Goal: Transaction & Acquisition: Obtain resource

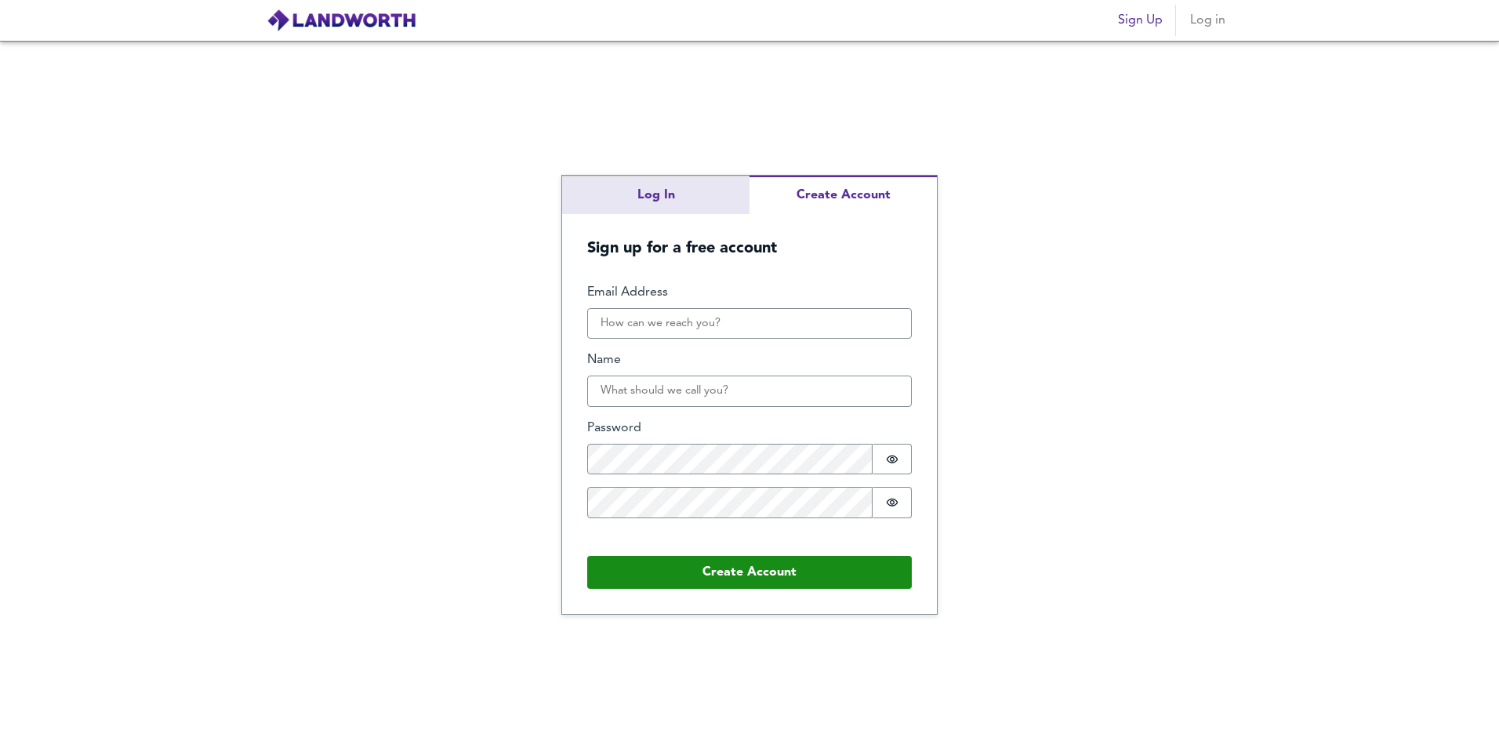
drag, startPoint x: 678, startPoint y: 216, endPoint x: 679, endPoint y: 203, distance: 13.4
click at [679, 216] on h5 "Sign up for a free account" at bounding box center [749, 236] width 375 height 45
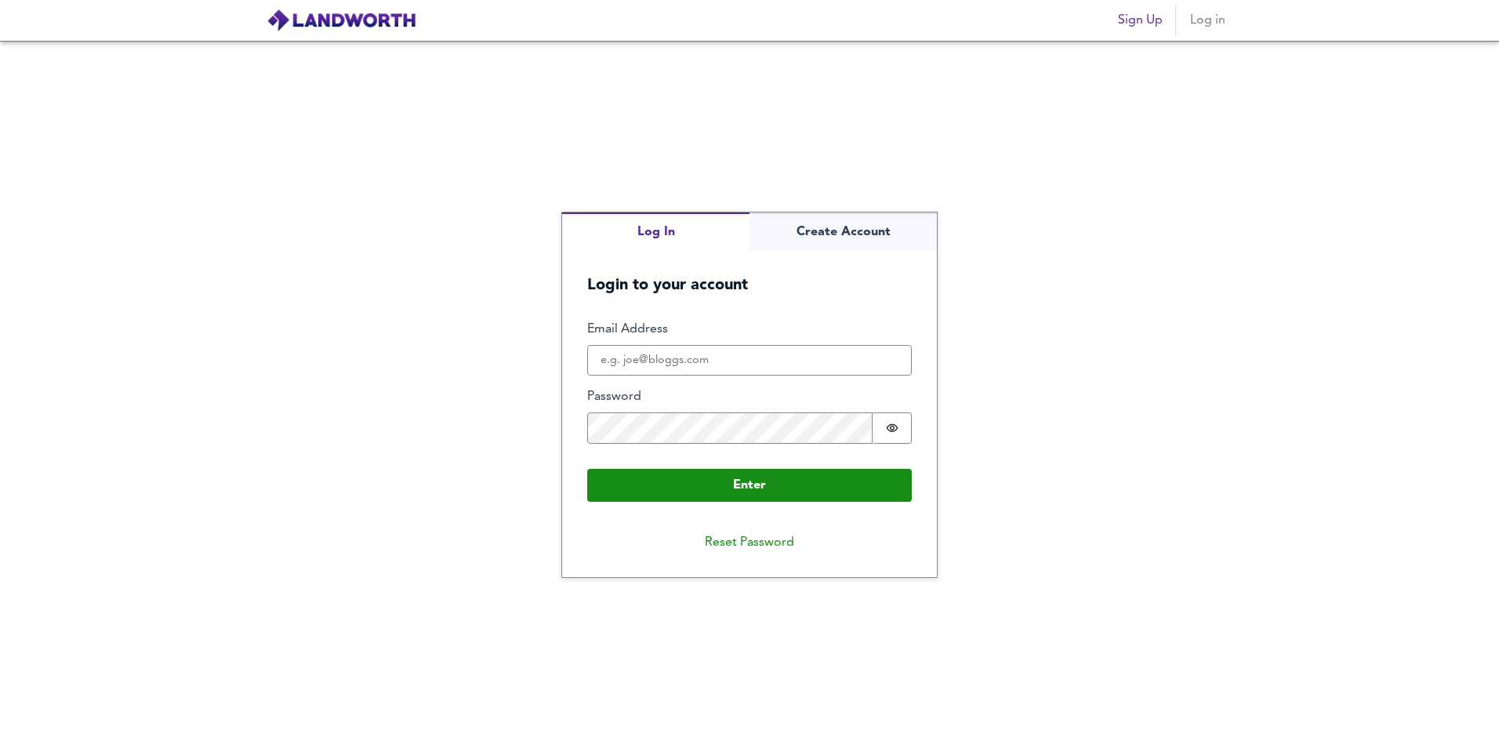
click at [679, 194] on div "Log In Create Account Login to your account Enter Email Address Password Passwo…" at bounding box center [749, 394] width 1499 height 707
type input "[PERSON_NAME][EMAIL_ADDRESS][DOMAIN_NAME]"
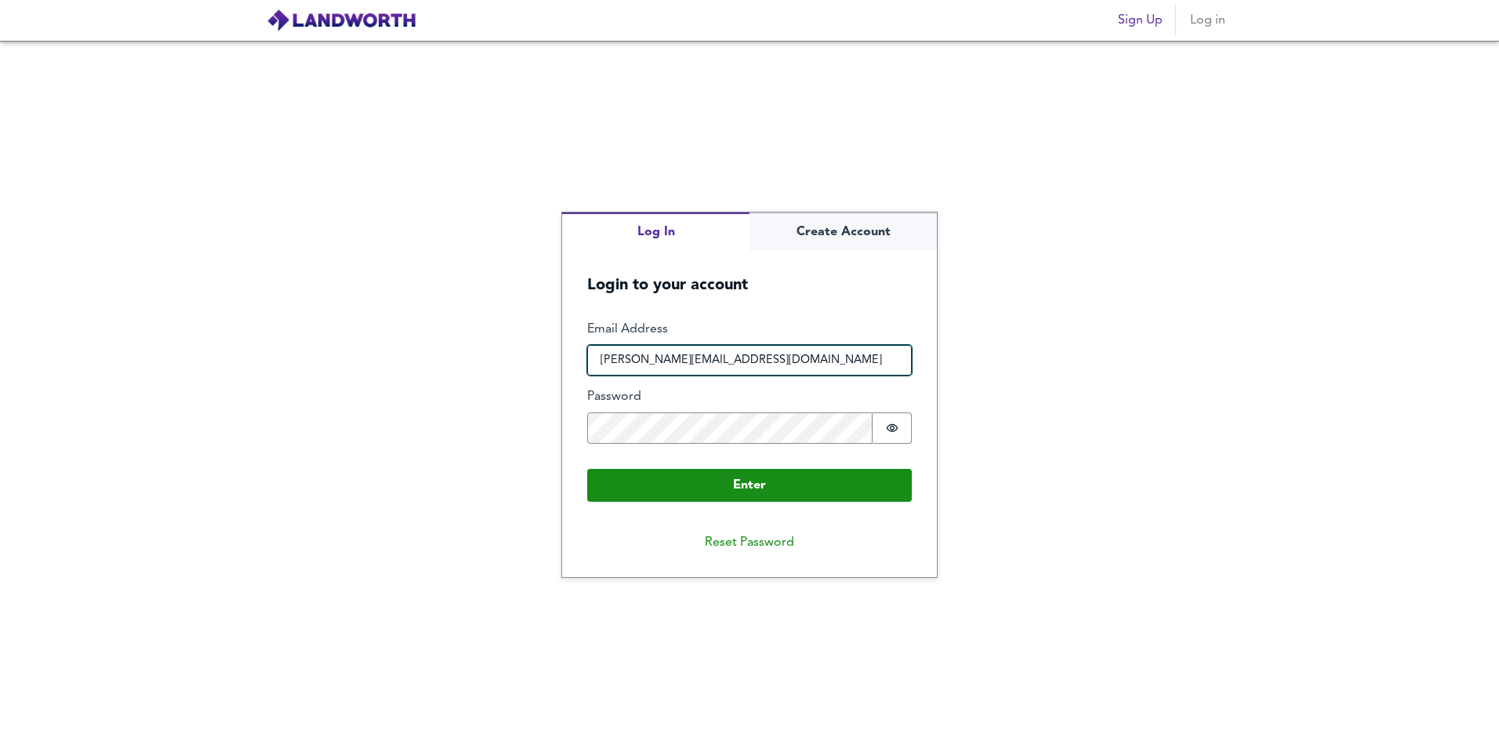
click at [726, 357] on input "[PERSON_NAME][EMAIL_ADDRESS][DOMAIN_NAME]" at bounding box center [749, 360] width 325 height 31
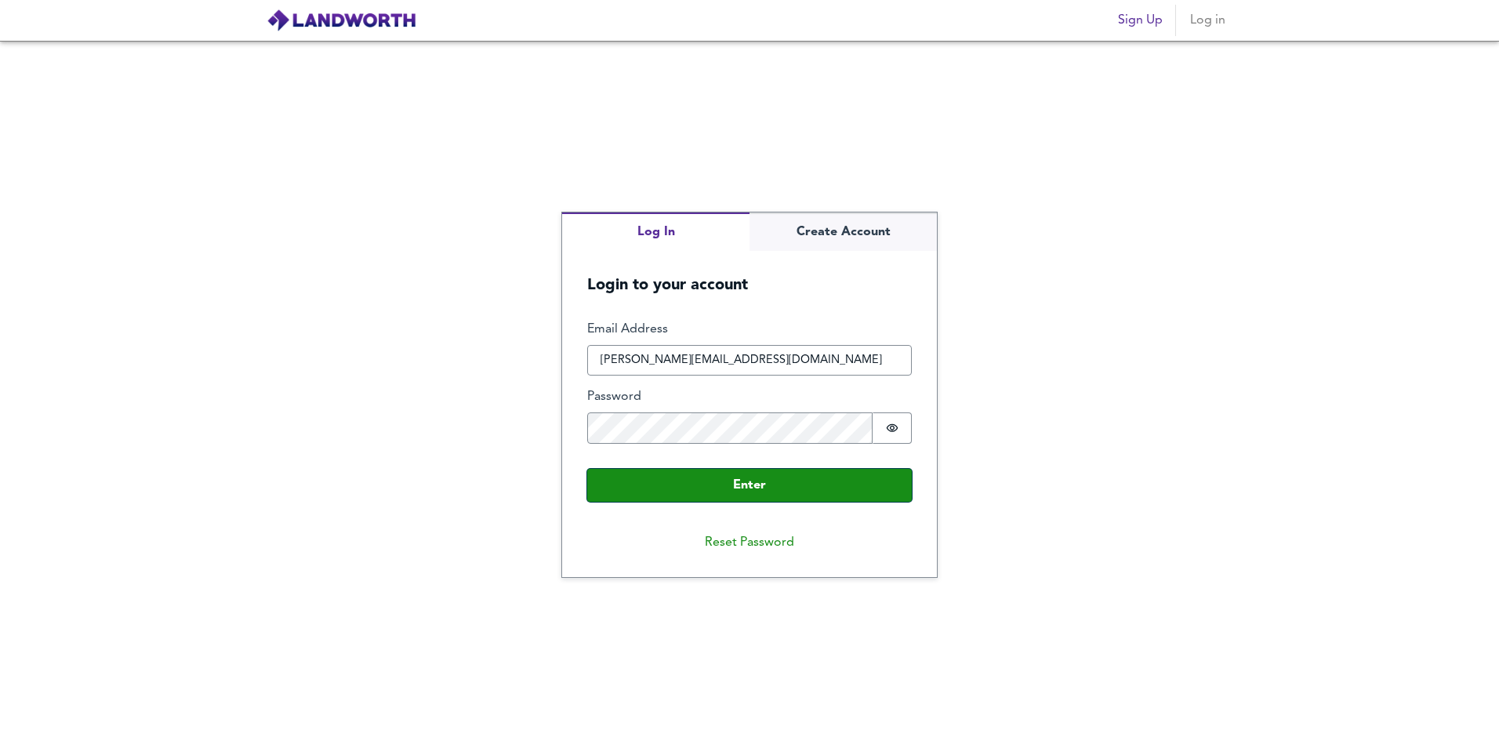
click at [749, 488] on button "Enter" at bounding box center [749, 485] width 325 height 33
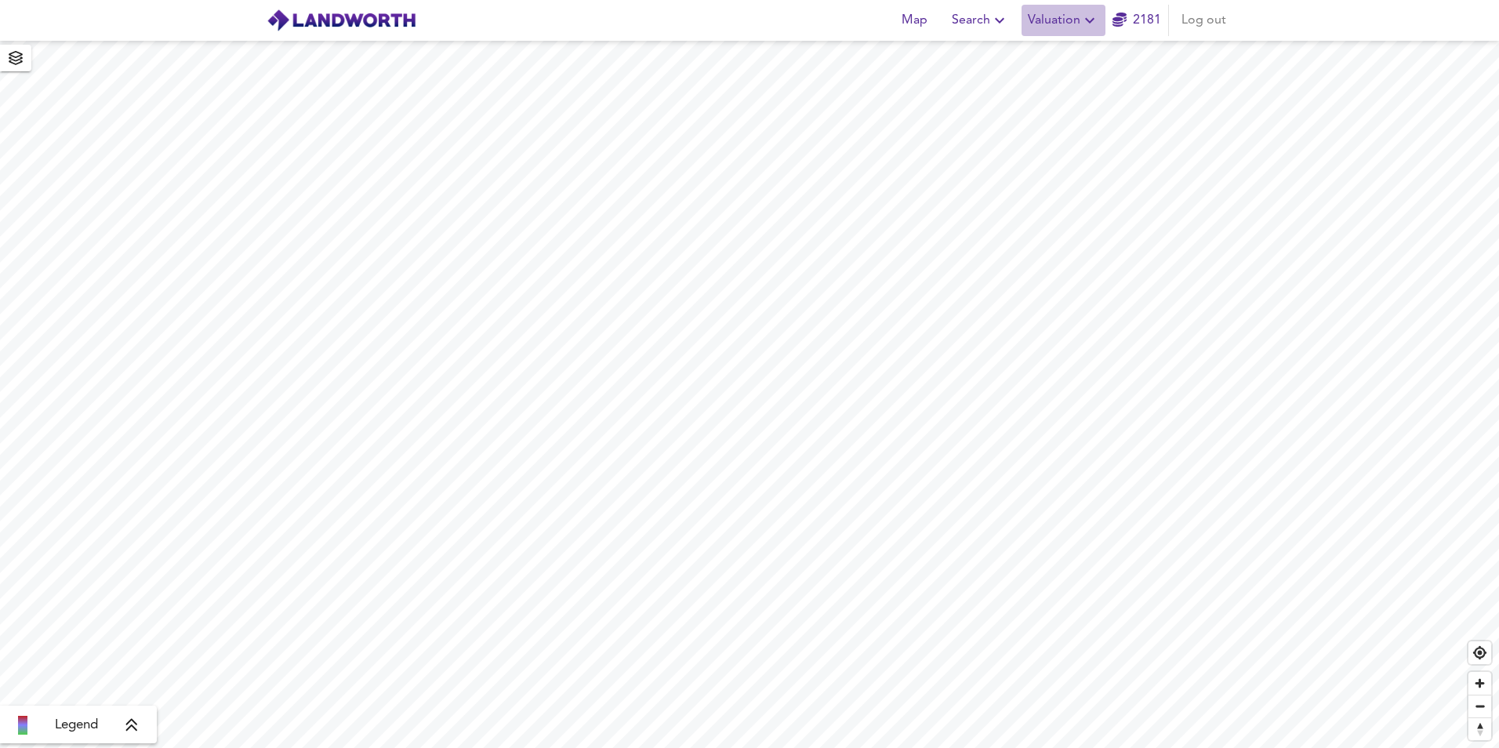
drag, startPoint x: 1075, startPoint y: 17, endPoint x: 1075, endPoint y: 28, distance: 11.0
click at [1075, 17] on span "Valuation" at bounding box center [1063, 20] width 71 height 22
click at [1072, 60] on li "New Valuation Report" at bounding box center [1063, 56] width 187 height 28
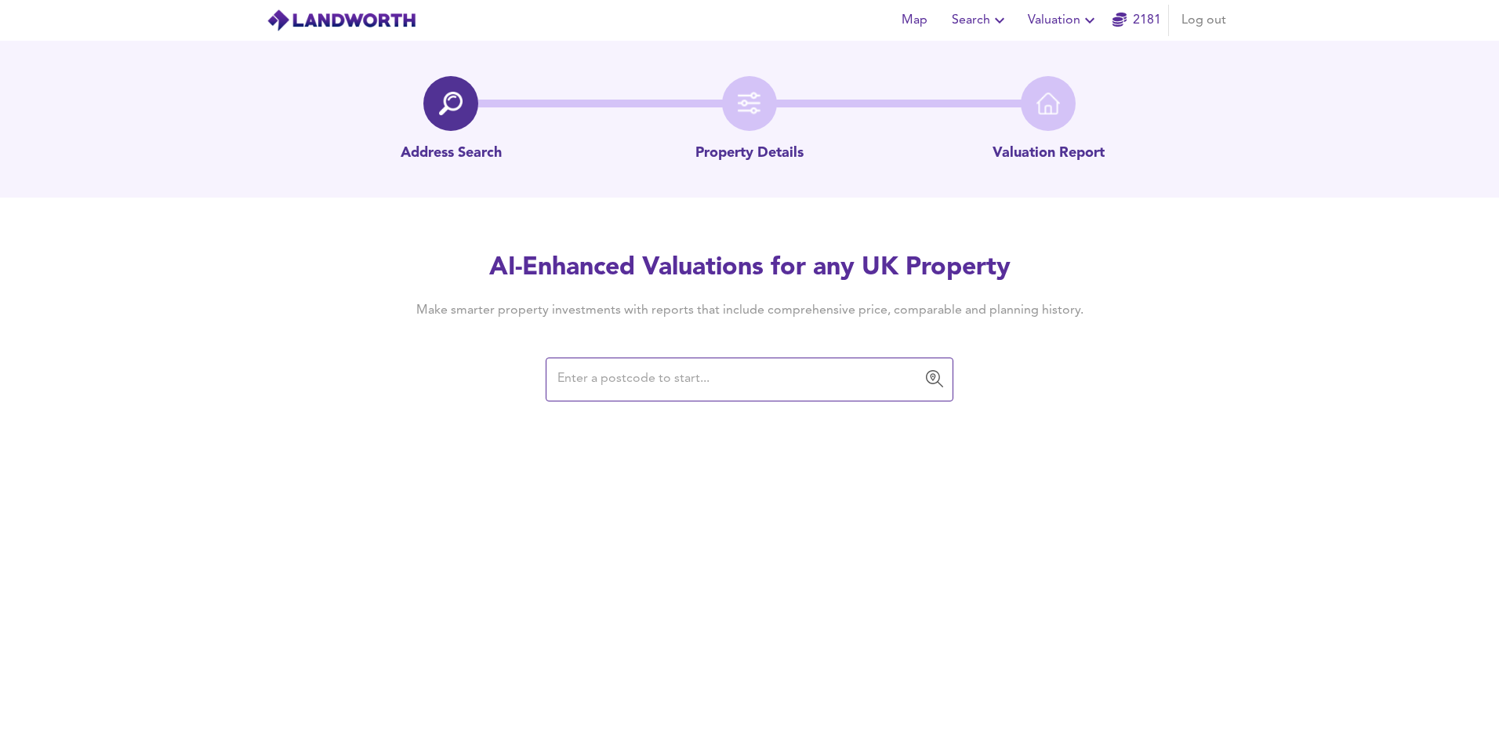
click at [711, 396] on div "​" at bounding box center [750, 380] width 408 height 44
type input "14,362"
click at [755, 393] on input "text" at bounding box center [738, 380] width 370 height 30
paste input "LE13 1NW"
type input "LE13 1NW"
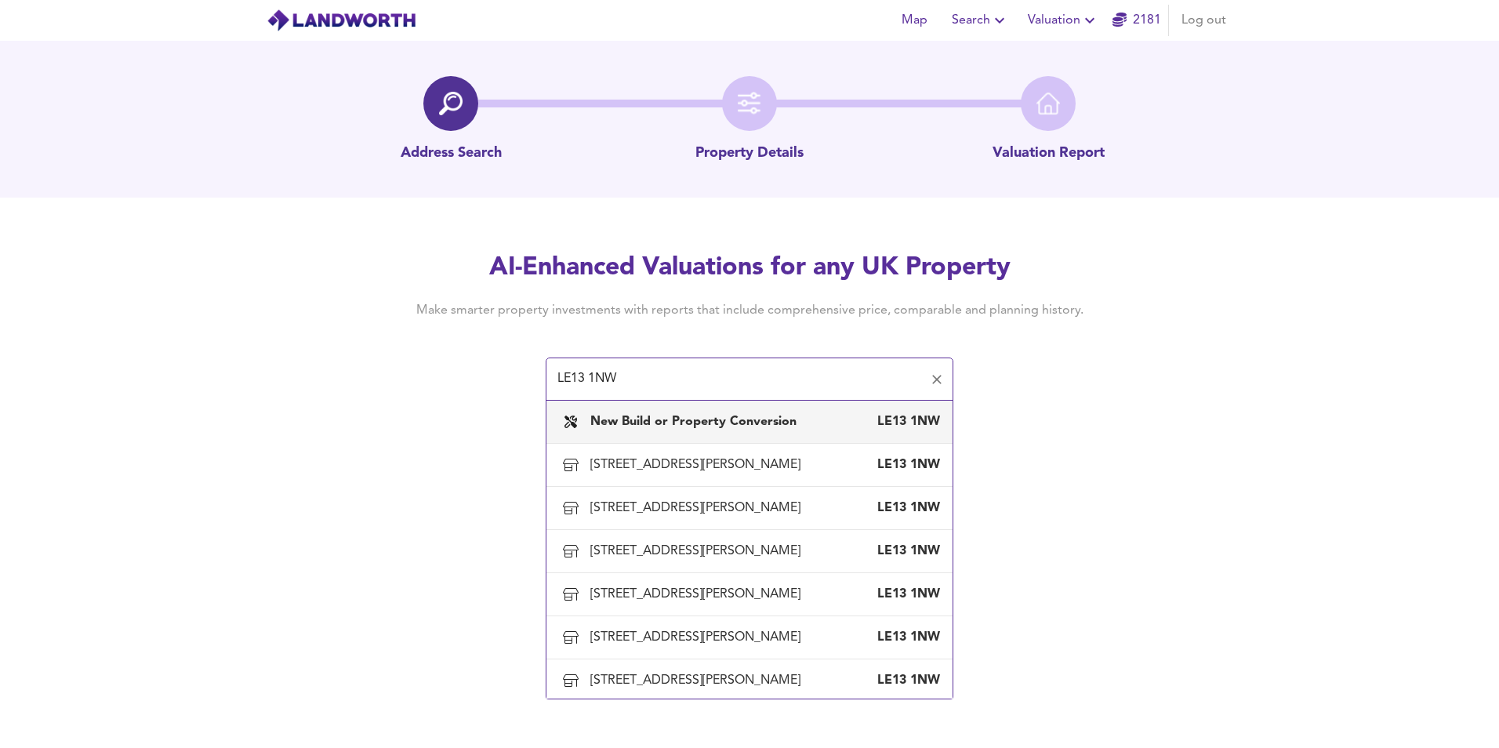
click at [722, 426] on b "New Build or Property Conversion" at bounding box center [693, 422] width 206 height 13
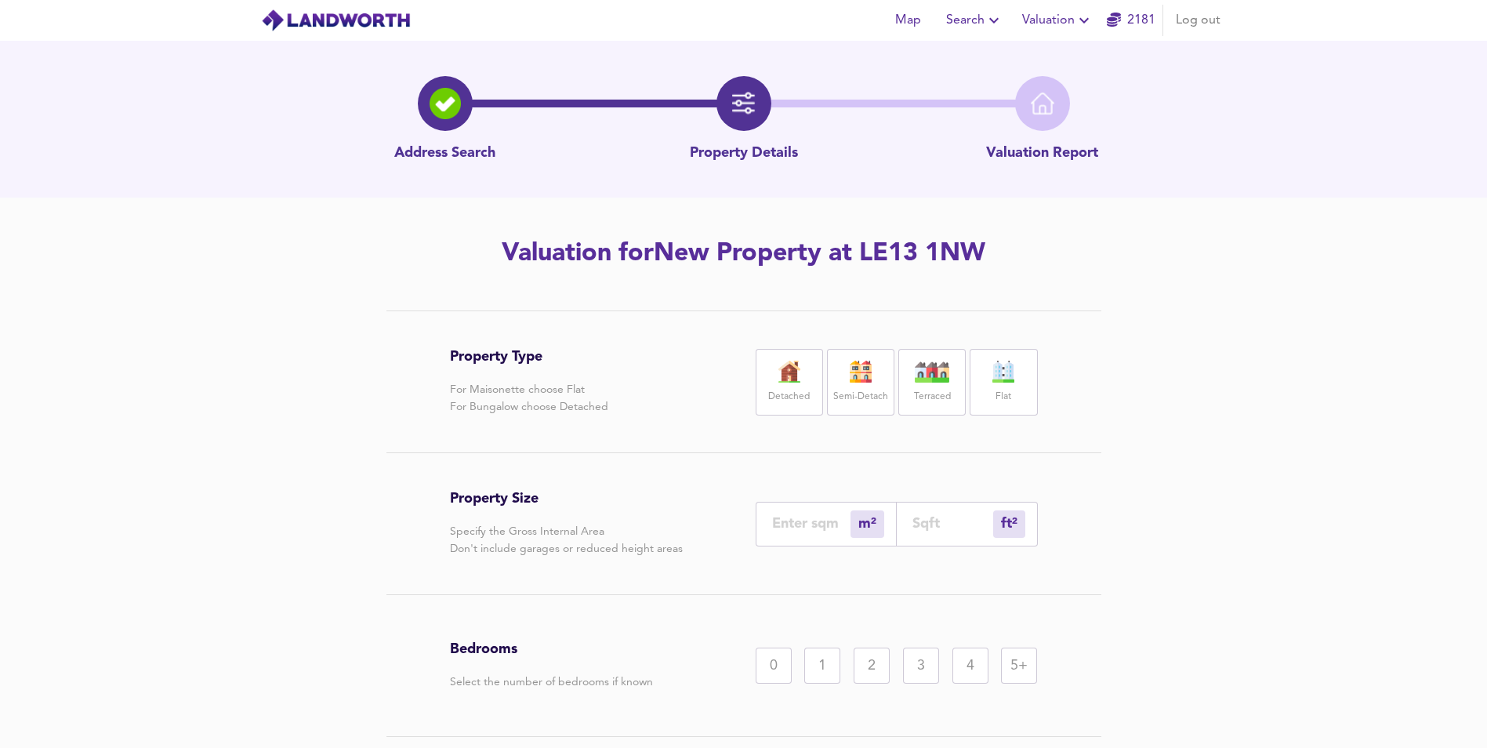
click at [991, 390] on div "Flat" at bounding box center [1003, 382] width 67 height 67
click at [804, 525] on input "number" at bounding box center [811, 523] width 78 height 16
click at [948, 528] on input "number" at bounding box center [953, 523] width 81 height 16
paste input "478.73"
type input "44"
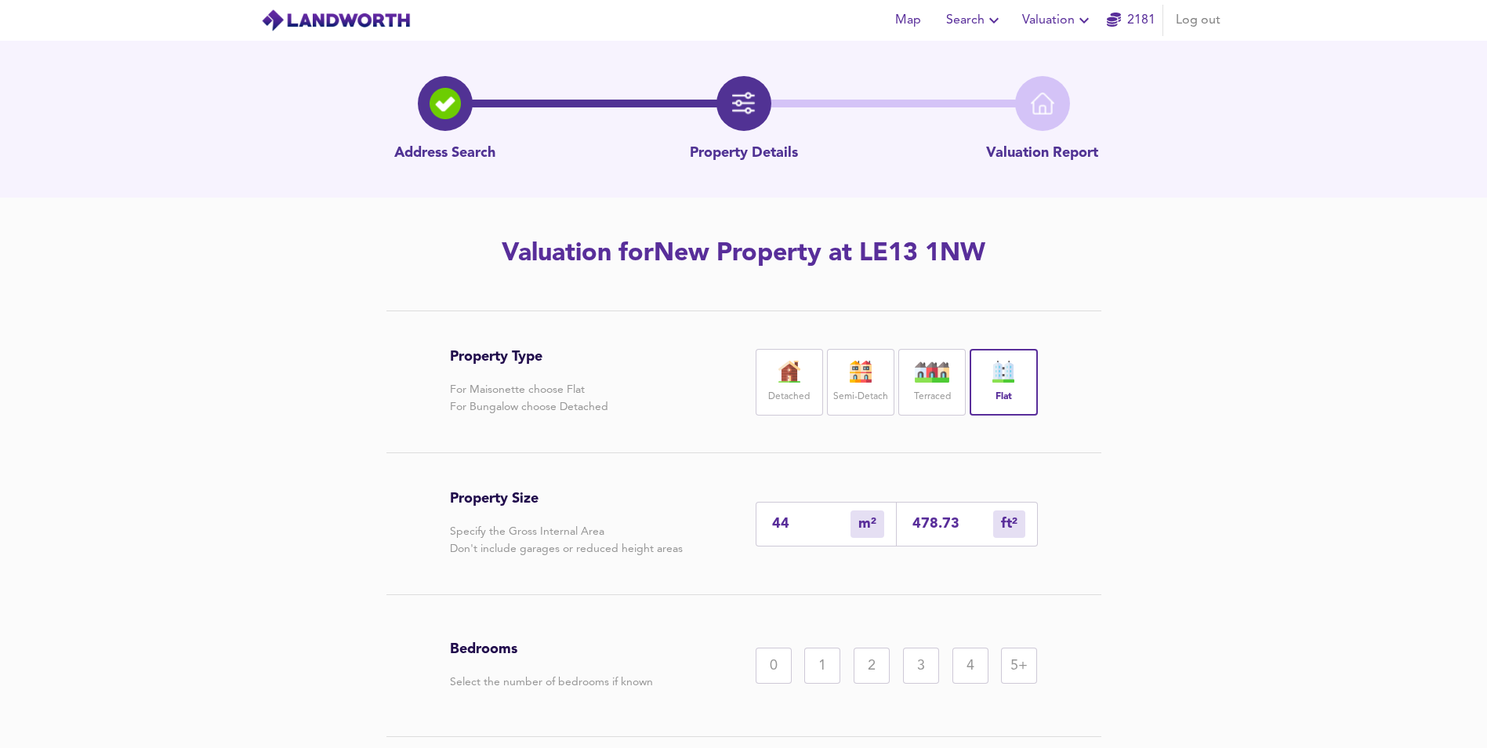
type input "478.73"
click at [1189, 538] on div "Property Type For Maisonette choose Flat For Bungalow choose Detached Detached …" at bounding box center [743, 586] width 1487 height 553
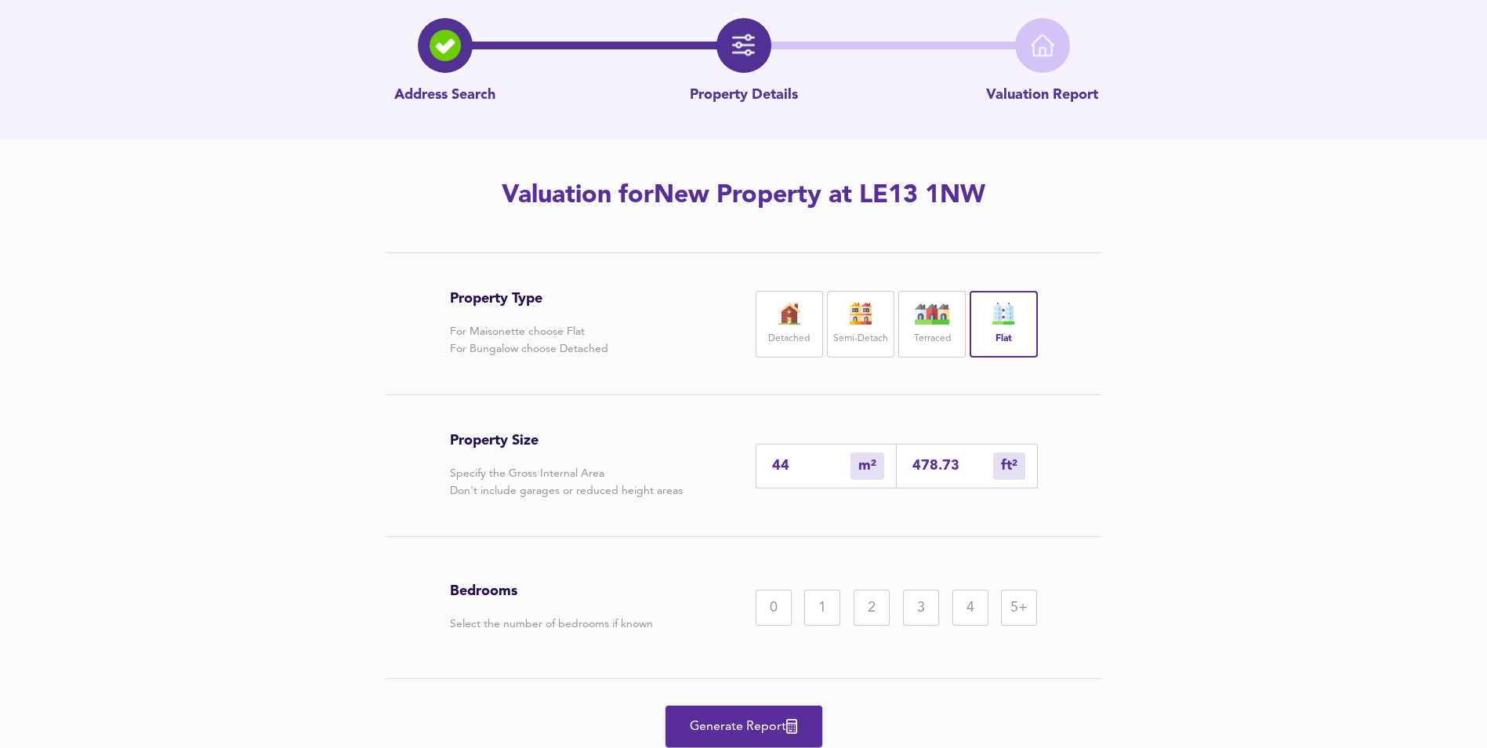
scroll to position [115, 0]
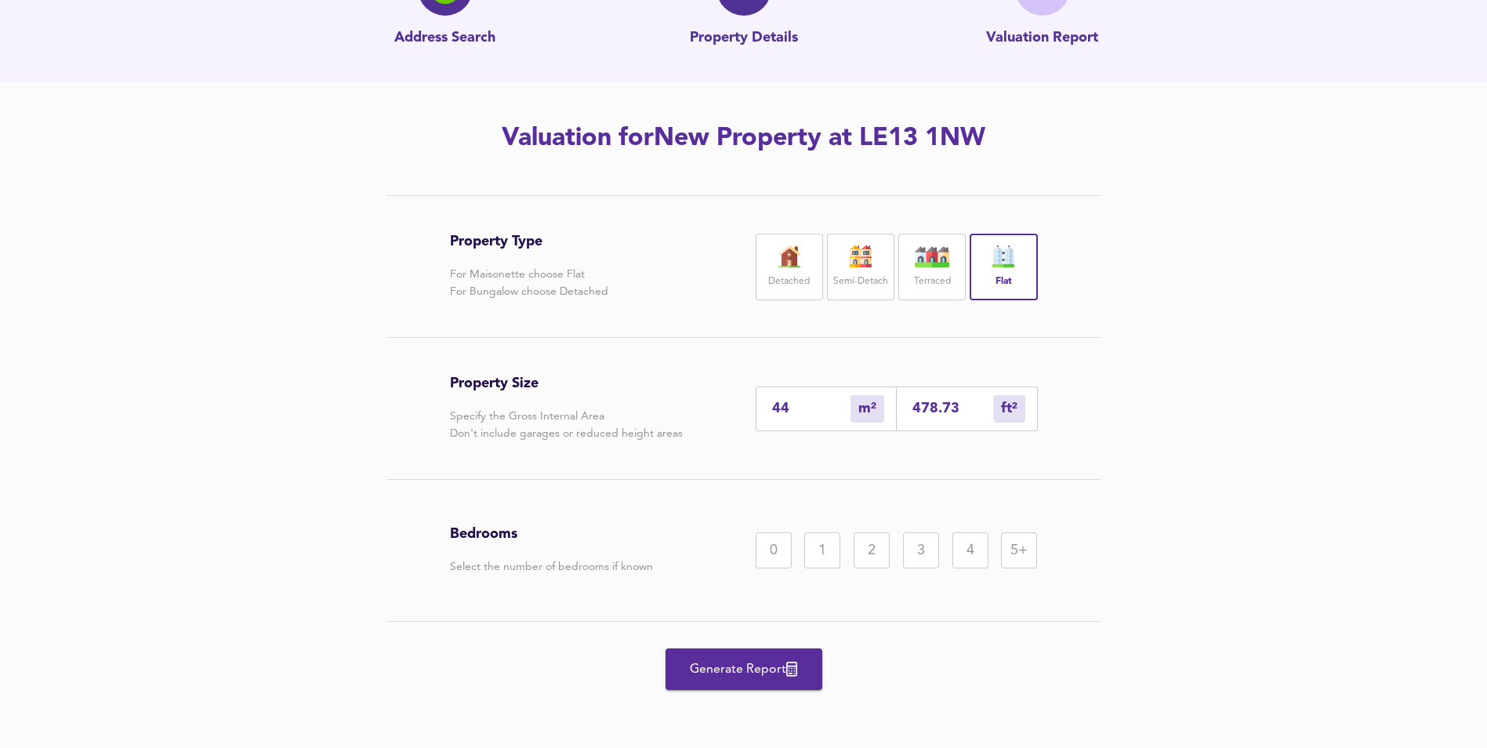
click at [831, 553] on div "1" at bounding box center [822, 550] width 36 height 36
click at [749, 676] on span "Generate Report" at bounding box center [743, 670] width 125 height 22
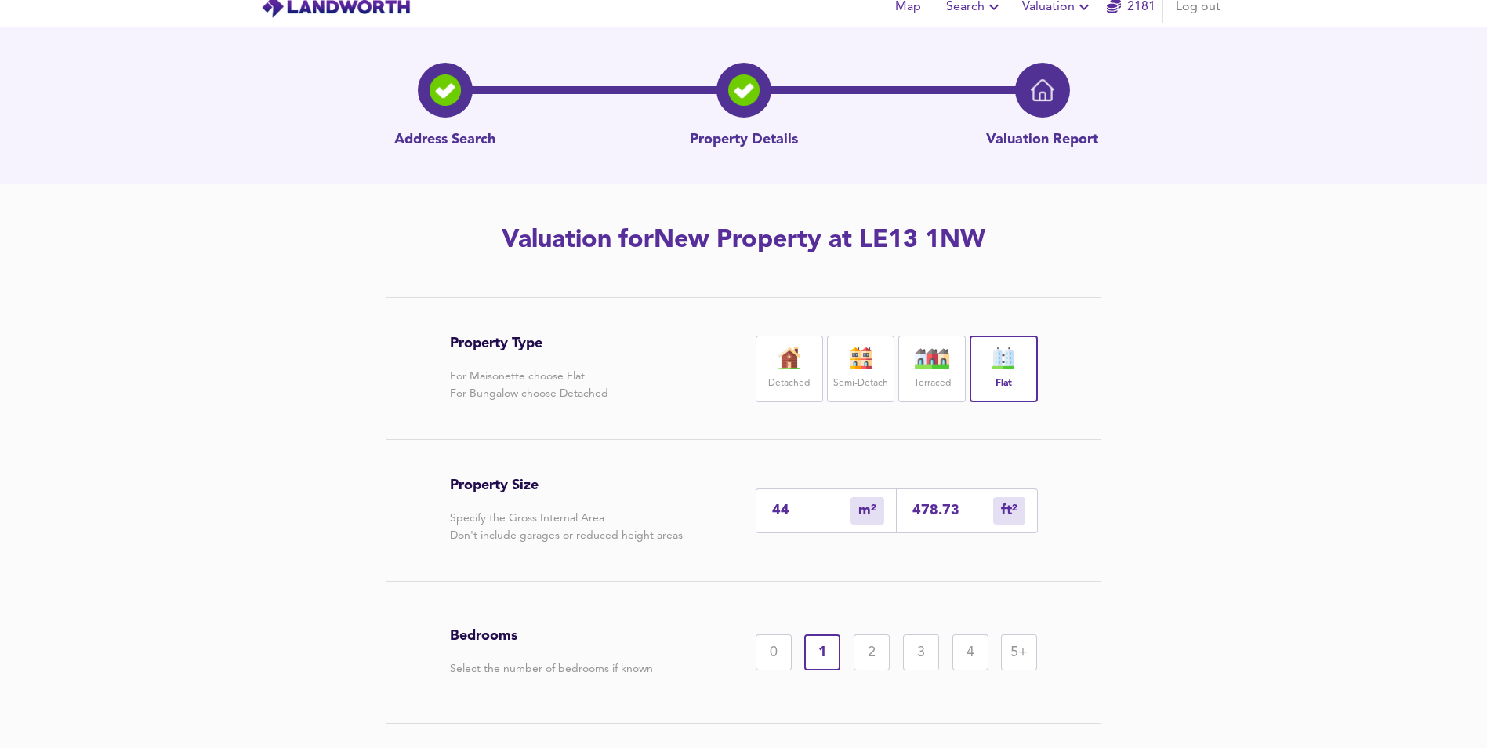
scroll to position [0, 0]
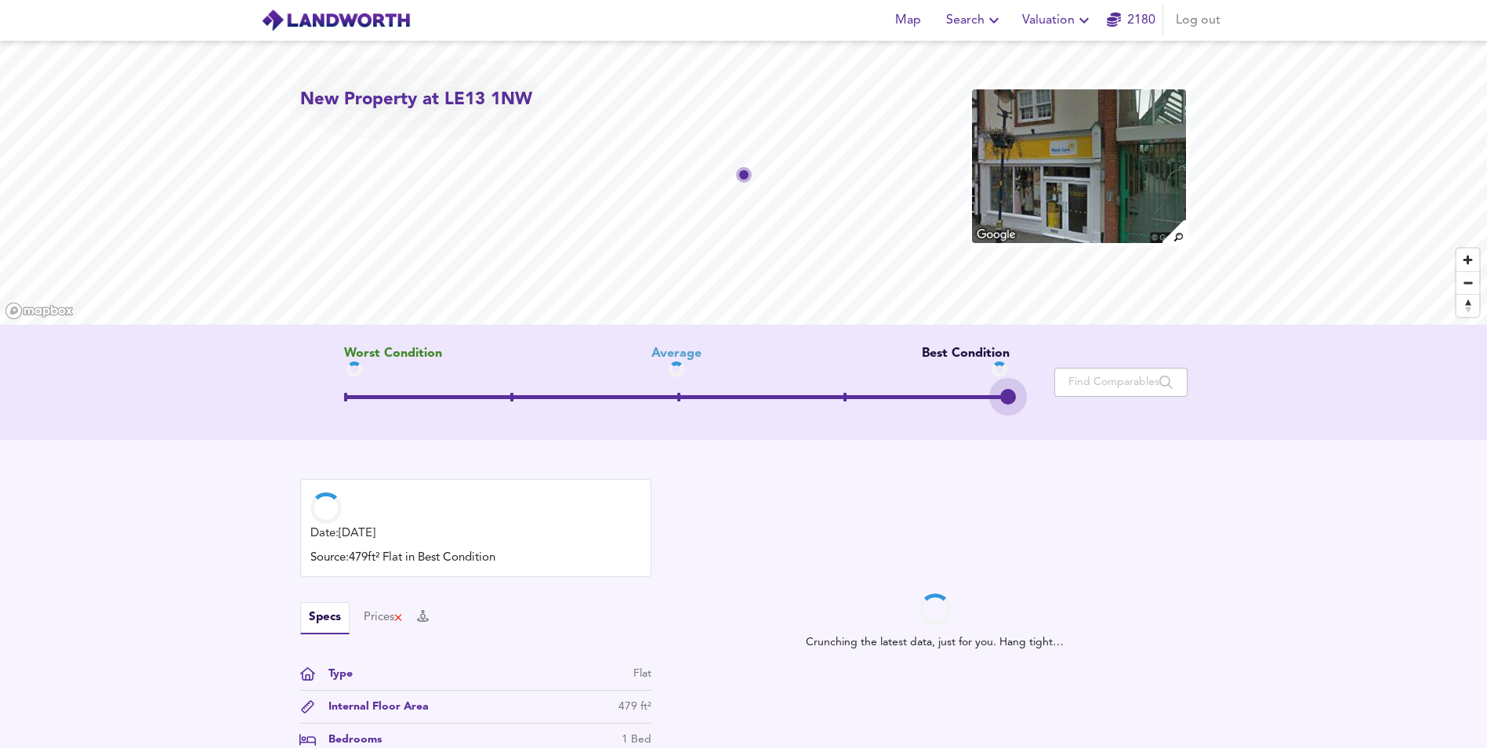
drag, startPoint x: 684, startPoint y: 401, endPoint x: 1102, endPoint y: 401, distance: 417.9
click at [1101, 400] on div "Worst Condition Average Best Condition Move the slider to refine the Estimated …" at bounding box center [744, 382] width 888 height 71
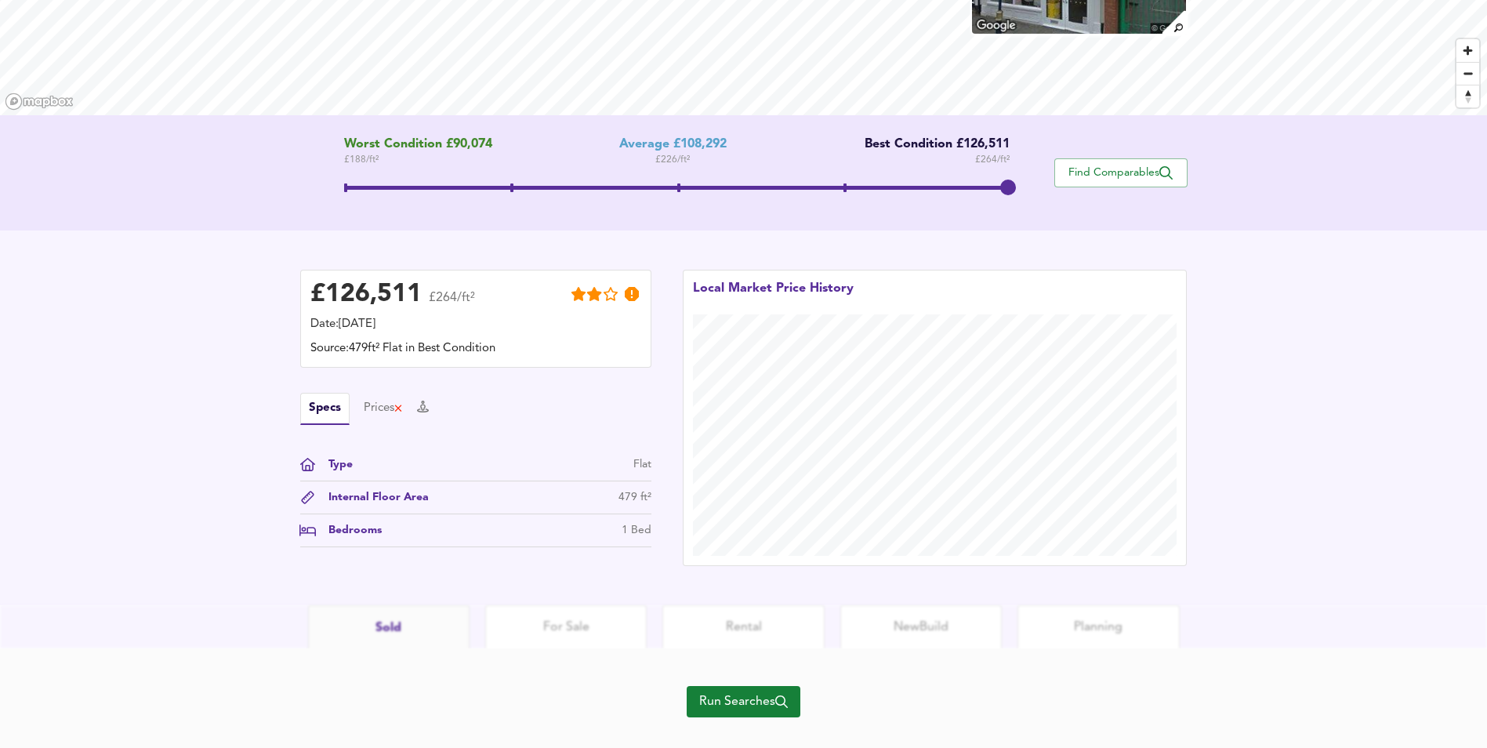
scroll to position [235, 0]
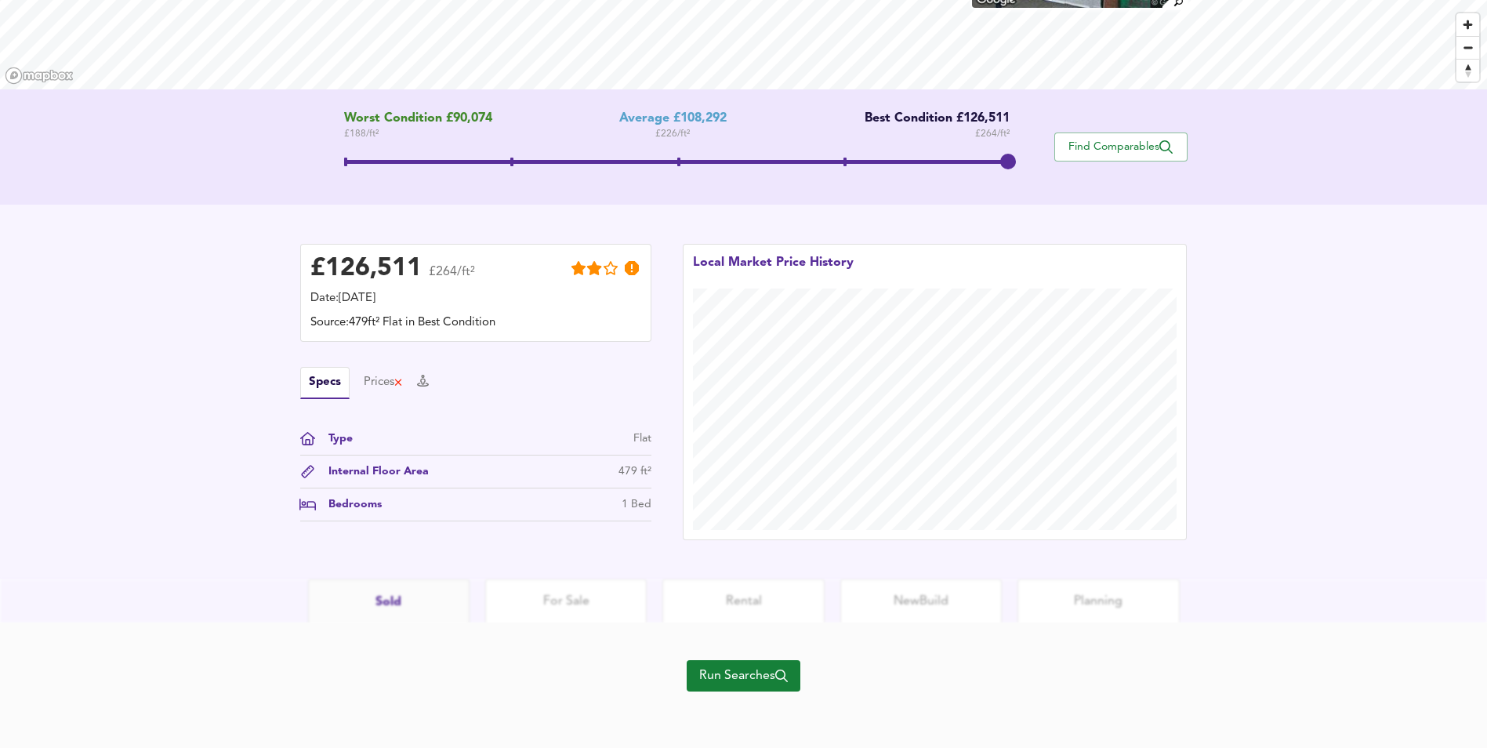
click at [701, 674] on span "Run Searches" at bounding box center [743, 676] width 89 height 22
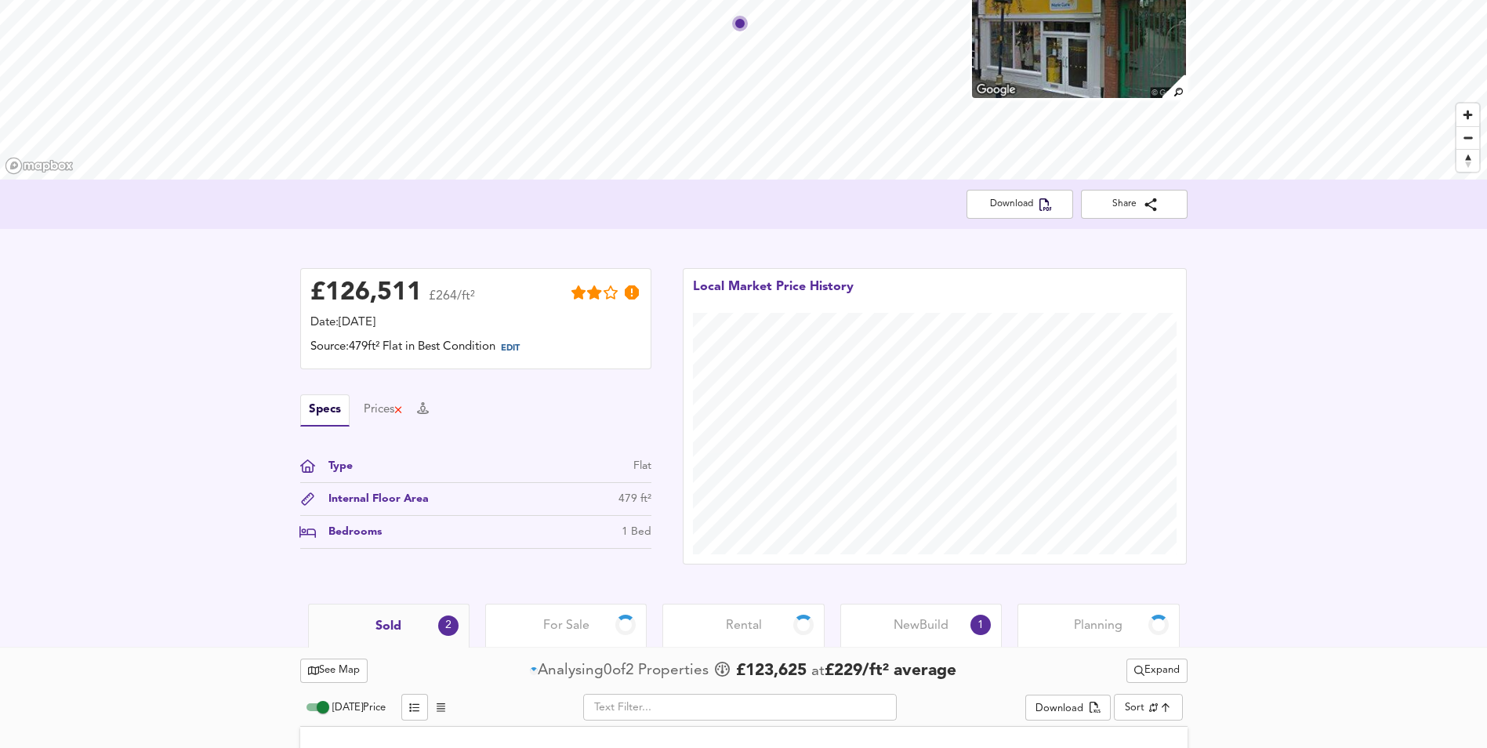
scroll to position [235, 0]
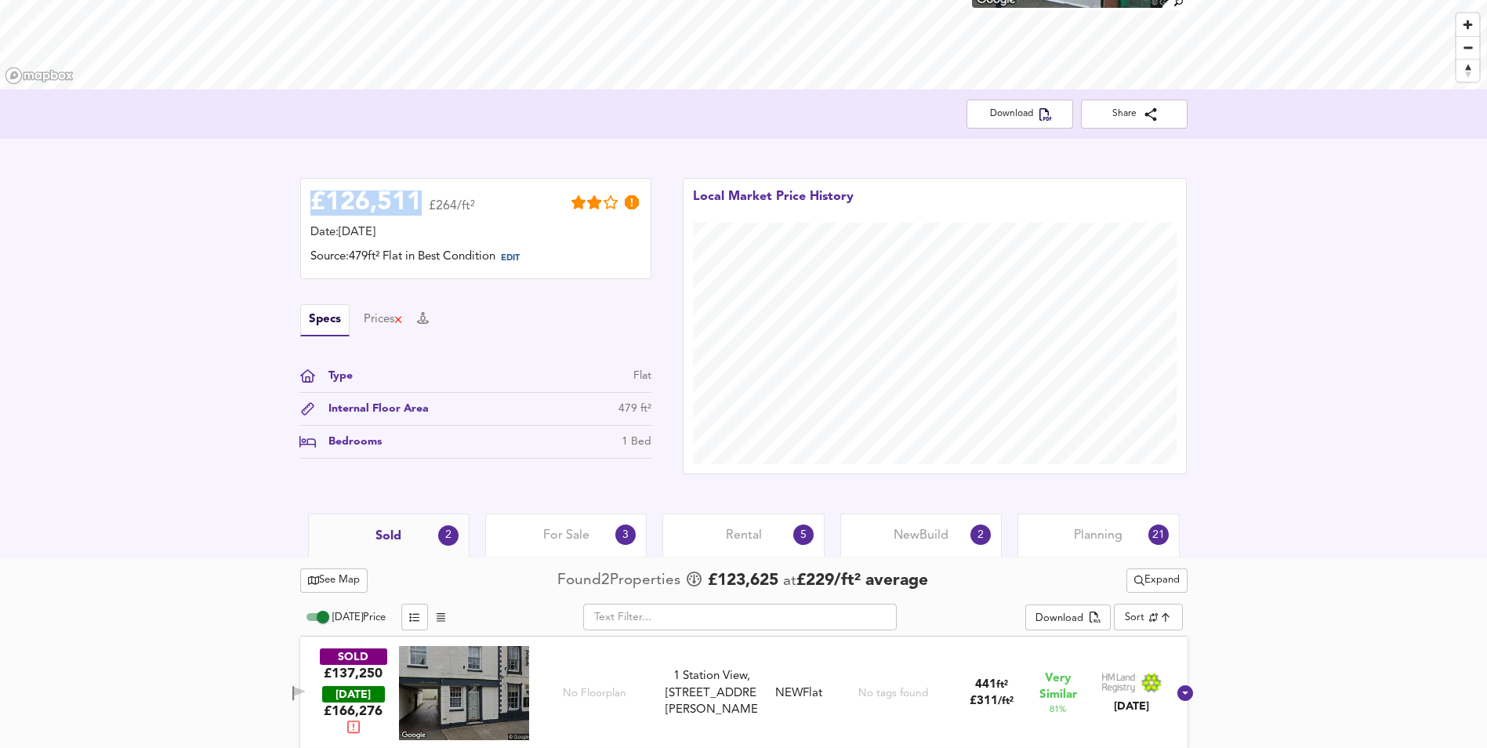
drag, startPoint x: 419, startPoint y: 200, endPoint x: 292, endPoint y: 207, distance: 127.2
click at [292, 207] on div "£ 126,511 £264/ft² Date: [DATE] Source: 479ft² Flat in Best Condition EDIT Spec…" at bounding box center [476, 326] width 383 height 328
copy div "£ 126,511"
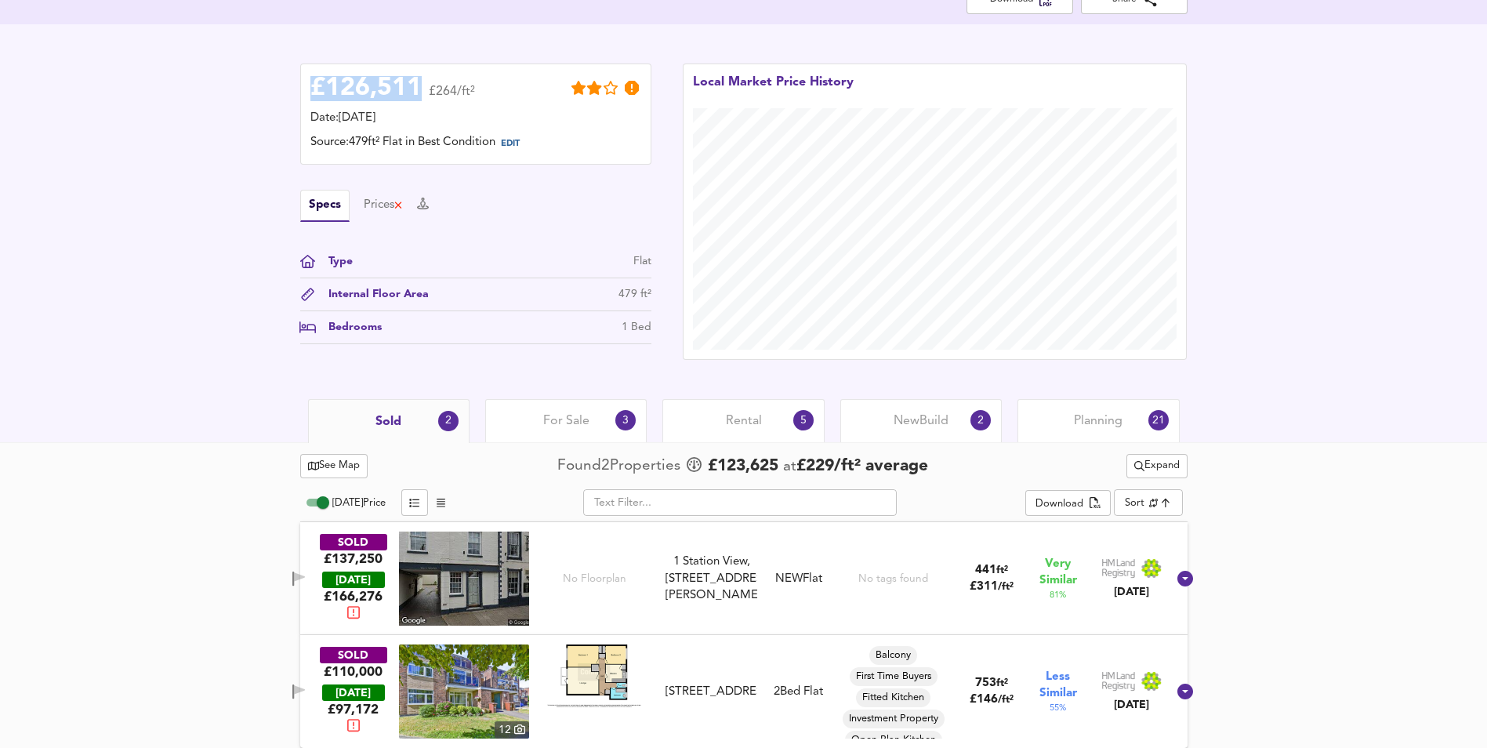
scroll to position [358, 0]
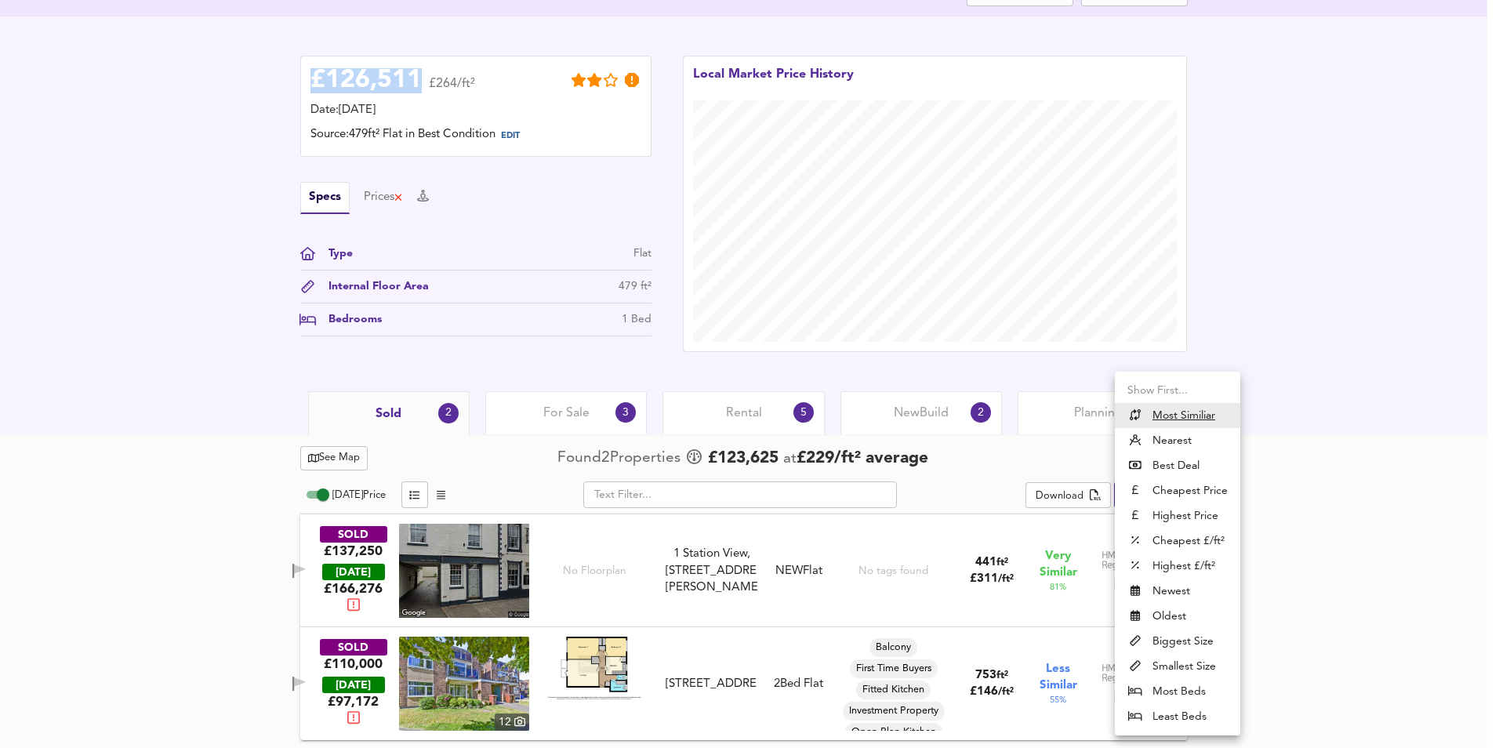
click at [1120, 390] on body "Map Search Valuation 2180 Log out New Property at LE13 1NW Download Share £ 126…" at bounding box center [749, 16] width 1499 height 748
click at [1018, 474] on div at bounding box center [749, 374] width 1499 height 748
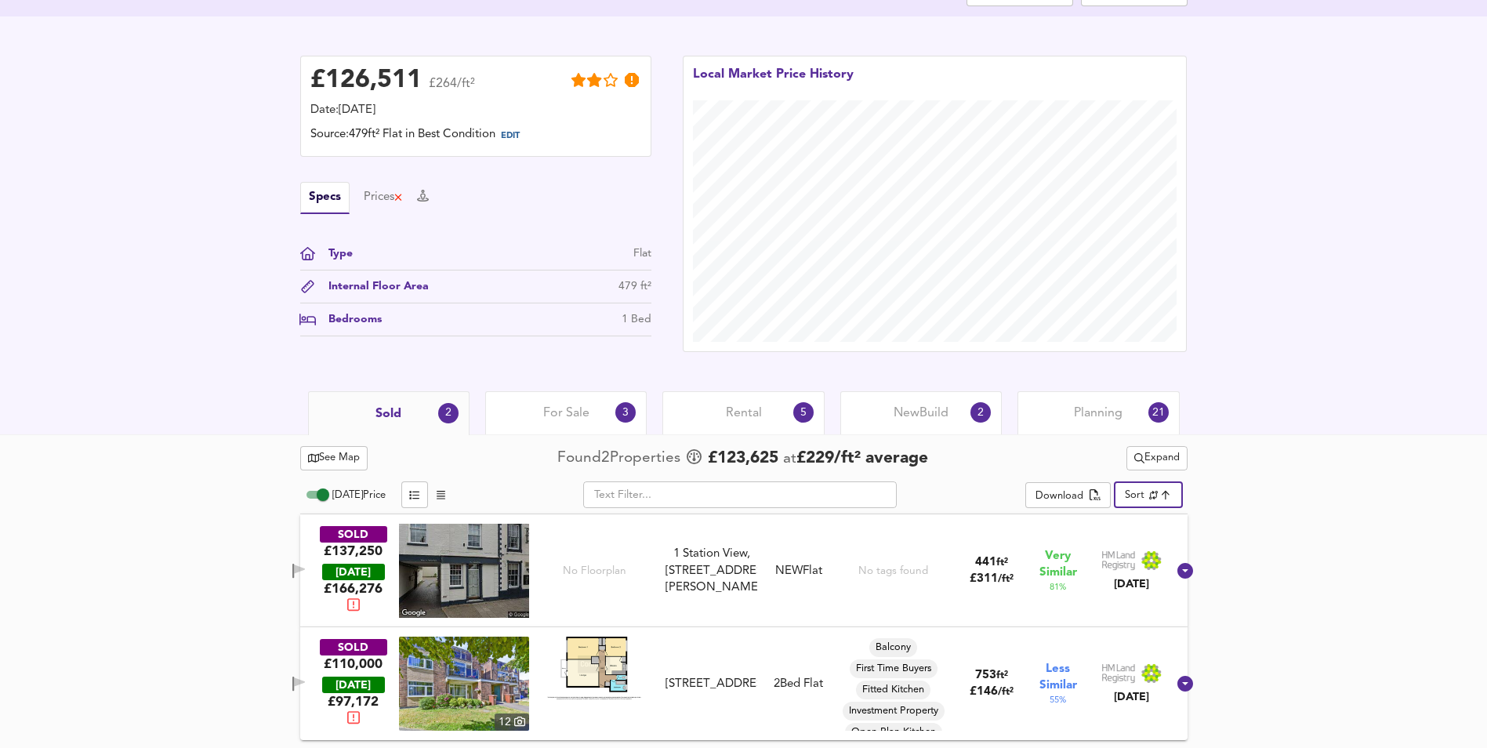
click at [1154, 452] on span "Expand" at bounding box center [1156, 458] width 45 height 18
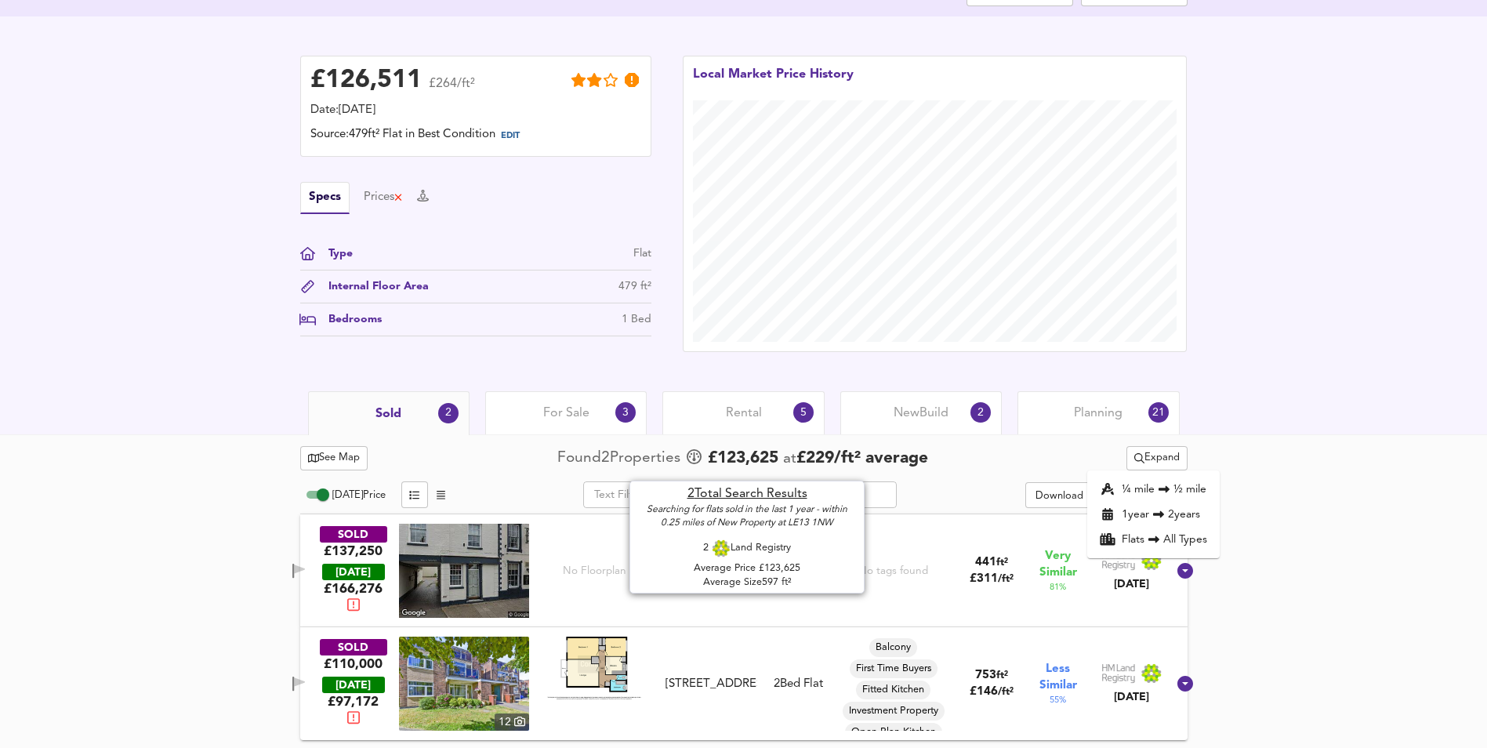
click at [755, 456] on span "£ 123,625" at bounding box center [743, 459] width 71 height 24
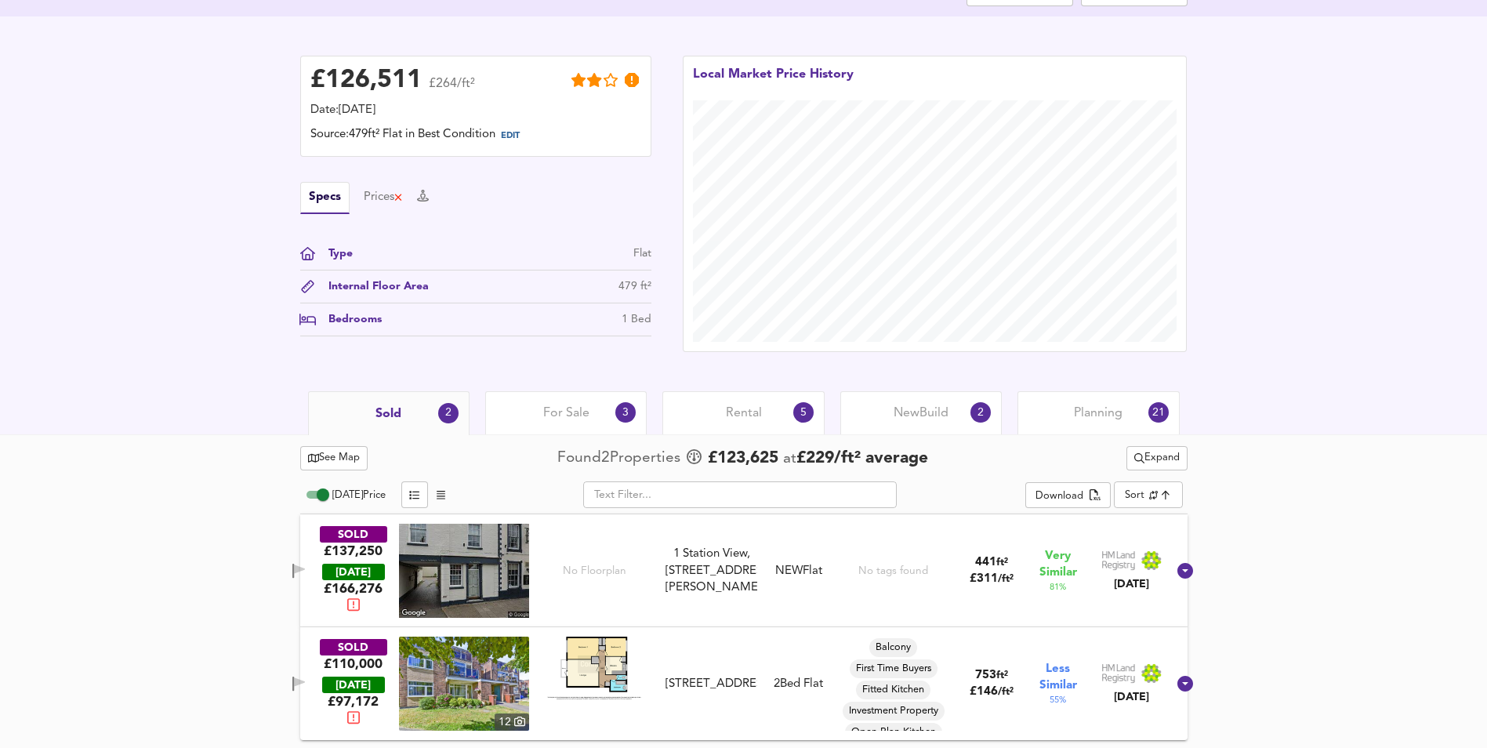
click at [564, 410] on span "For Sale" at bounding box center [566, 413] width 46 height 17
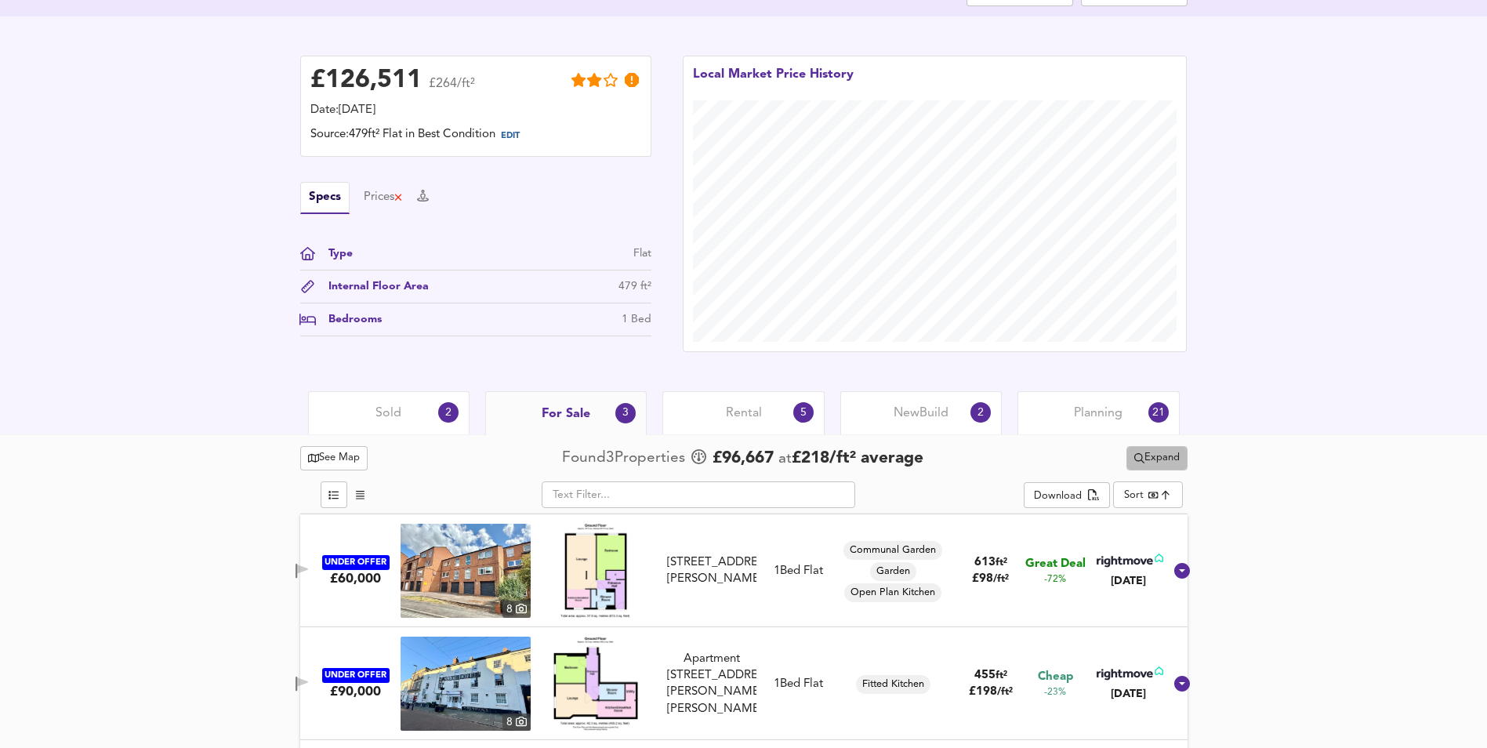
click at [1165, 465] on span "Expand" at bounding box center [1156, 458] width 45 height 18
click at [1284, 457] on div "See Map Found 3 Propert ies £ 96,667 at £ 218 / ft² average Expand ¼ mile ½ mil…" at bounding box center [743, 647] width 1487 height 427
click at [749, 416] on span "Rental" at bounding box center [744, 413] width 36 height 17
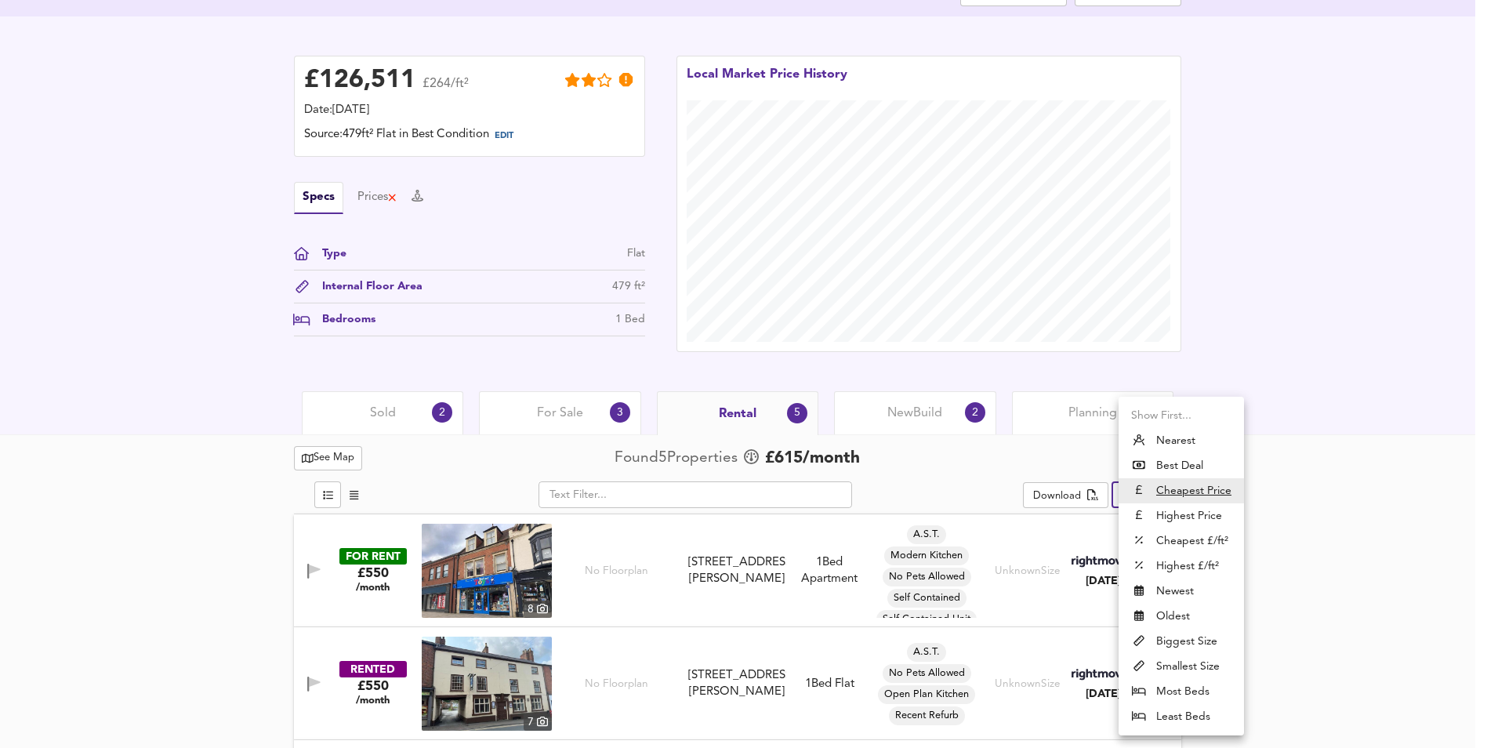
click at [1121, 390] on body "Map Search Valuation 2180 Log out New Property at LE13 1NW Download Share £ 126…" at bounding box center [743, 16] width 1487 height 748
click at [1066, 479] on div at bounding box center [749, 374] width 1499 height 748
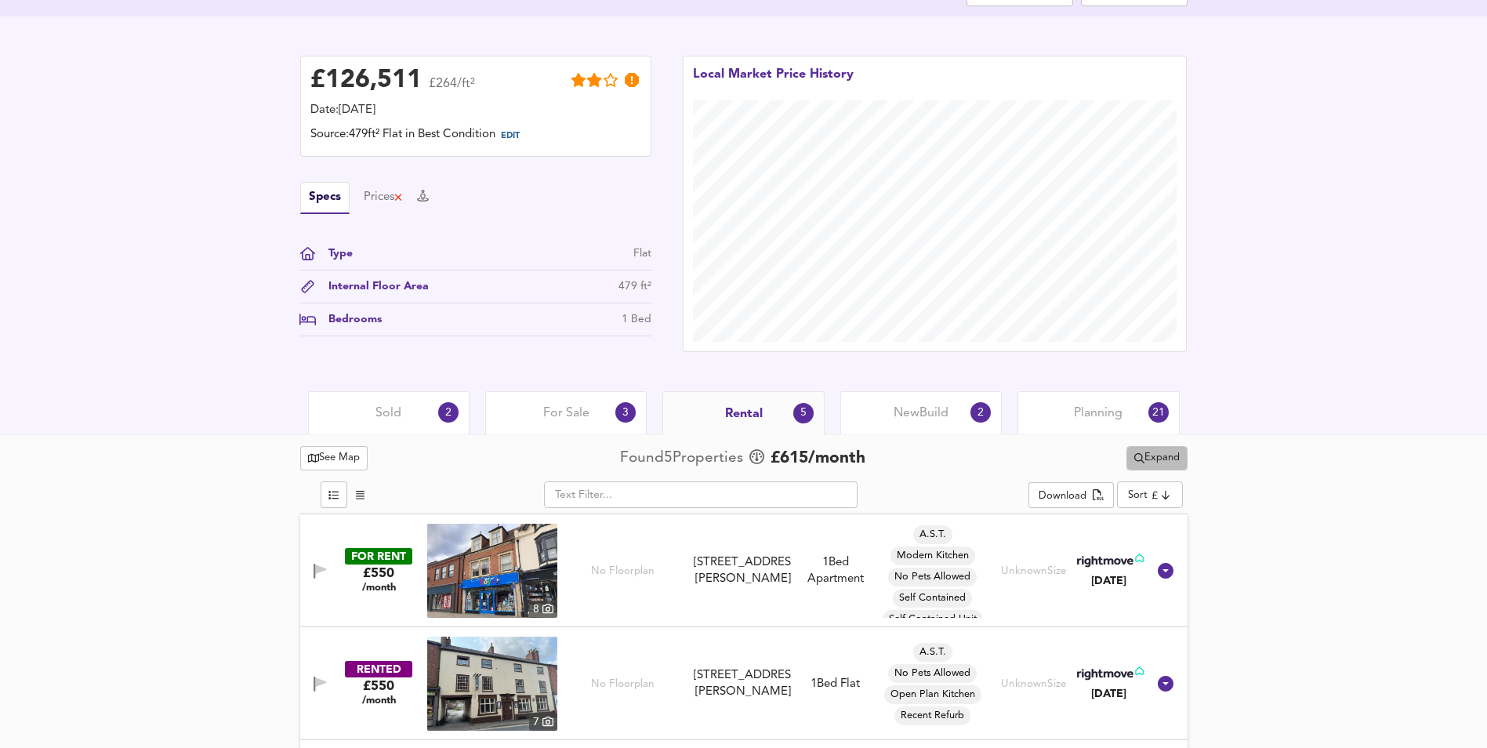
click at [1159, 459] on span "Expand" at bounding box center [1156, 458] width 45 height 18
drag, startPoint x: 1303, startPoint y: 456, endPoint x: 1269, endPoint y: 501, distance: 56.5
click at [1305, 456] on div "See Map Found 5 Propert ies £ 615 /month Expand ¼ mile ½ mile Flats All Types 1…" at bounding box center [743, 760] width 1487 height 652
drag, startPoint x: 909, startPoint y: 397, endPoint x: 923, endPoint y: 411, distance: 20.0
click at [909, 397] on div "New Build 2" at bounding box center [921, 412] width 162 height 43
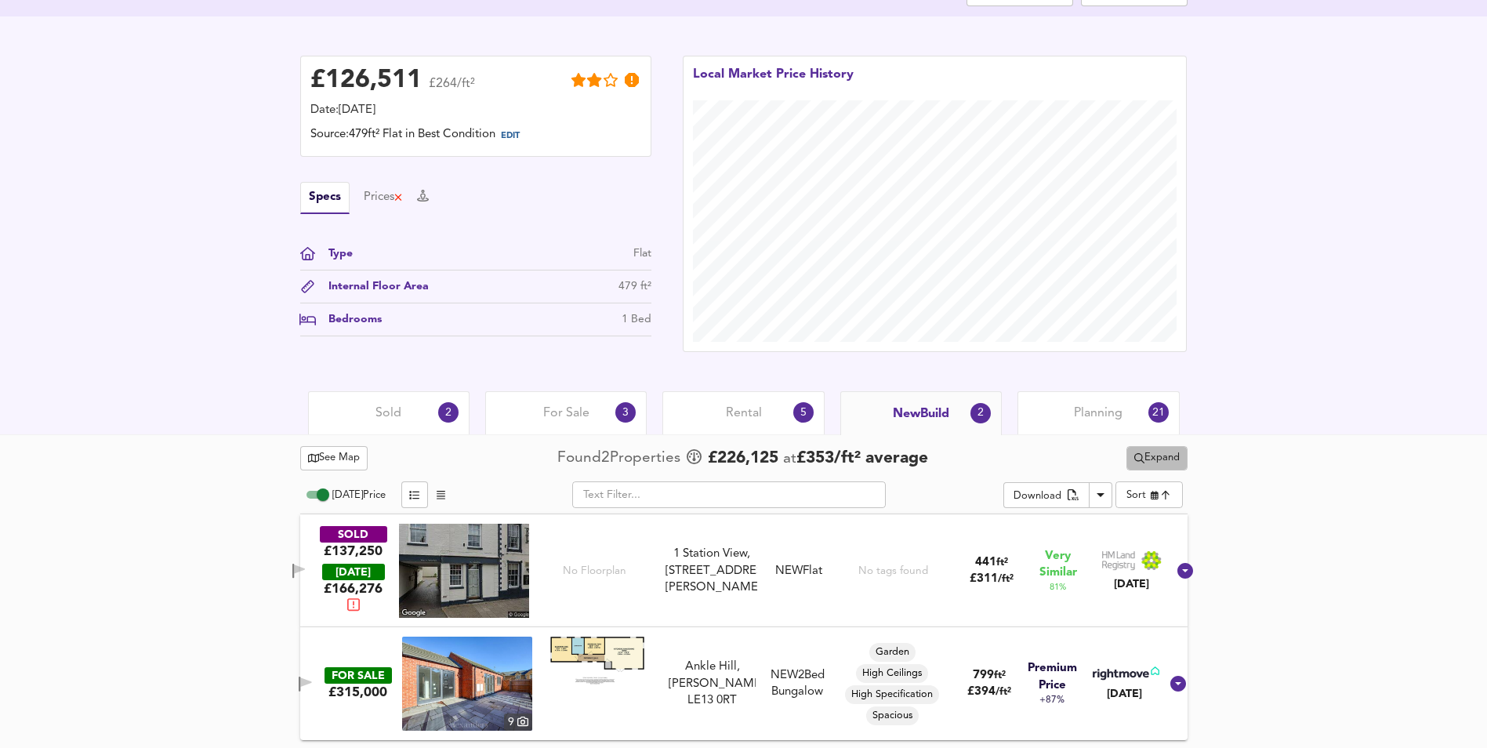
click at [1127, 464] on button "Expand" at bounding box center [1157, 458] width 61 height 24
click at [1098, 462] on div "See Map Found 2 Propert ies £ 226,125 at £ 353 / ft² average Expand ½ mile 1 mi…" at bounding box center [744, 458] width 888 height 31
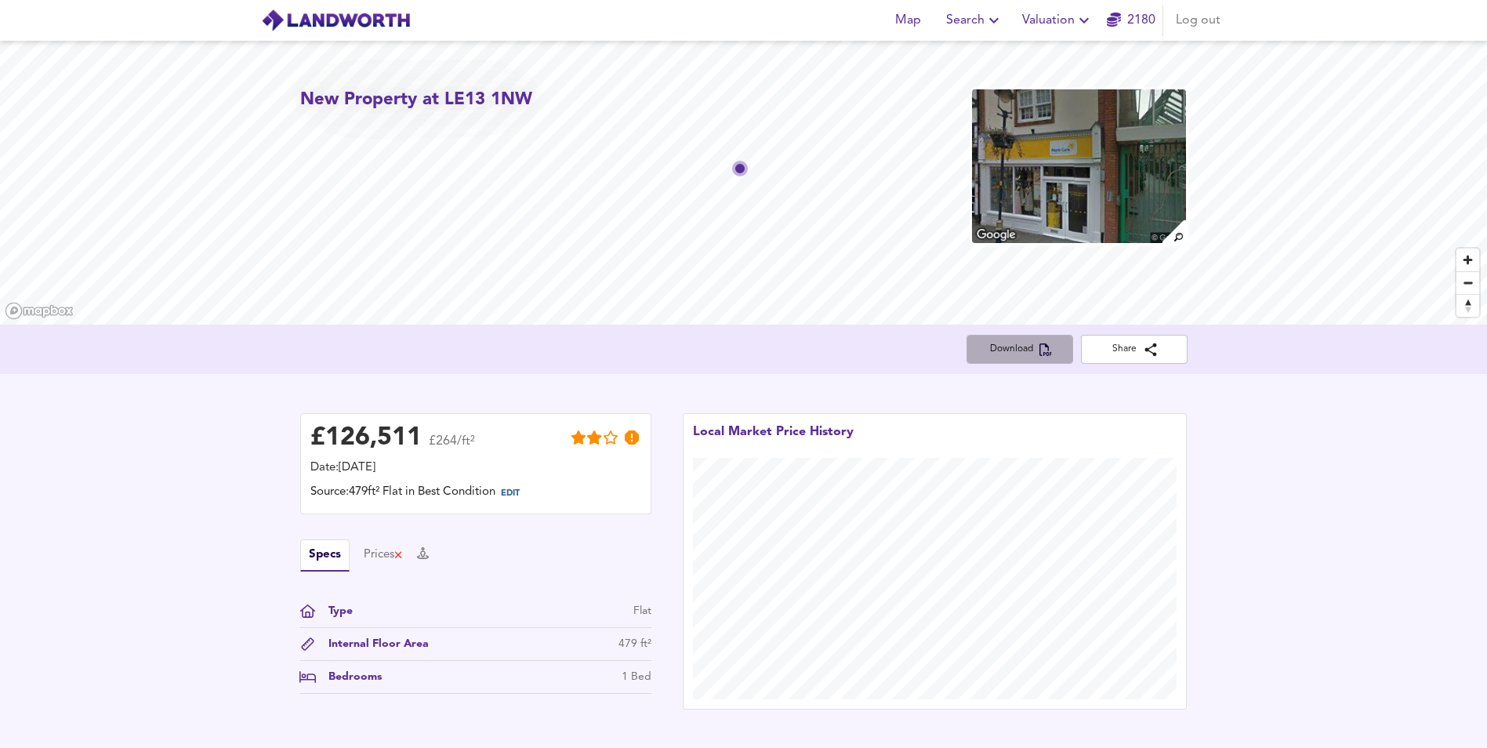
click at [998, 348] on span "Download" at bounding box center [1020, 349] width 82 height 16
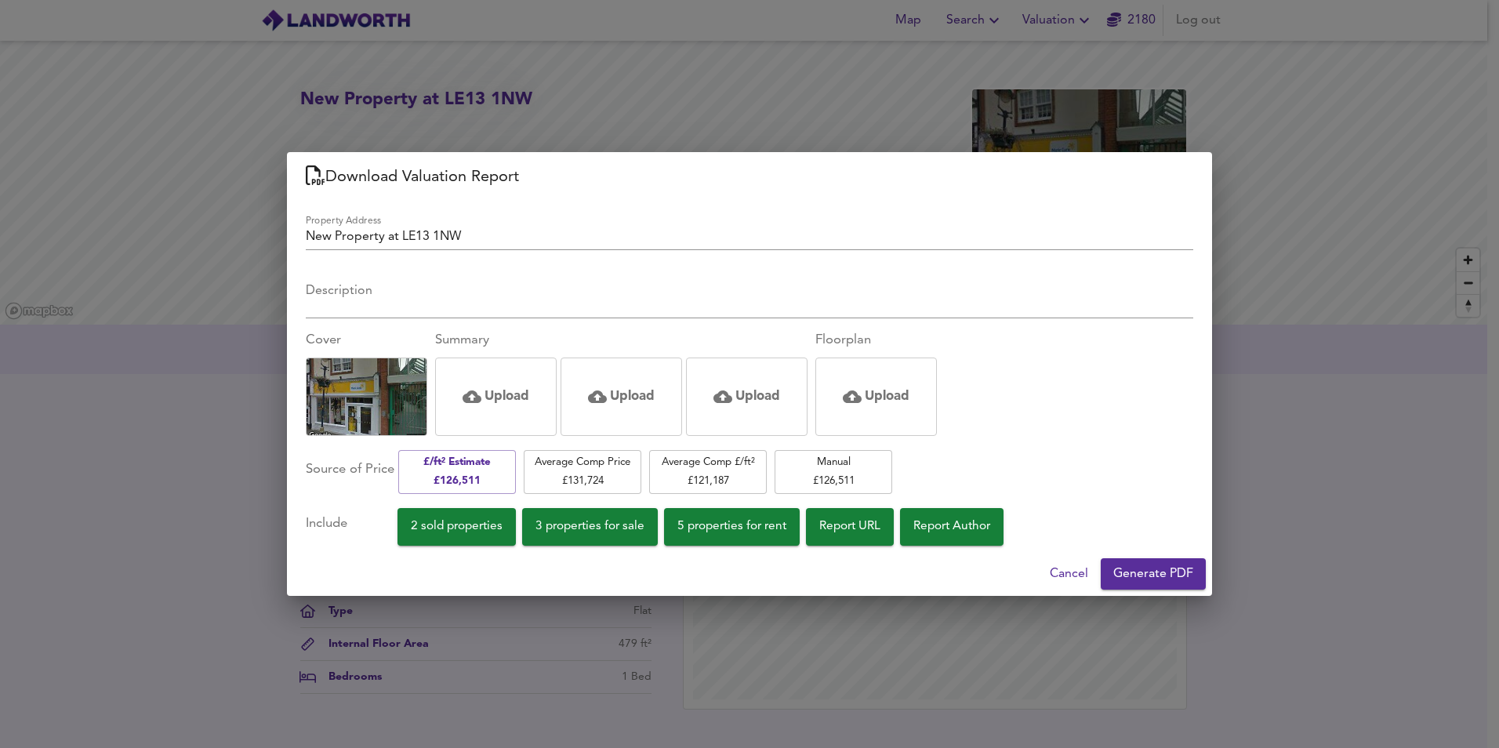
click at [427, 226] on div "Property Address New Property at [GEOGRAPHIC_DATA]" at bounding box center [750, 232] width 888 height 35
click at [423, 254] on div "Property Address New Property at LE13 1NW Description x Cover Summary Upload Up…" at bounding box center [750, 377] width 888 height 336
click at [441, 222] on div "Property Address New Property at [GEOGRAPHIC_DATA]" at bounding box center [750, 232] width 888 height 35
click at [437, 231] on input "New Property at LE13 1NW" at bounding box center [750, 238] width 888 height 23
paste input "INDICATIVE OFFER [PERSON_NAME] ([STREET_ADDRESS]"
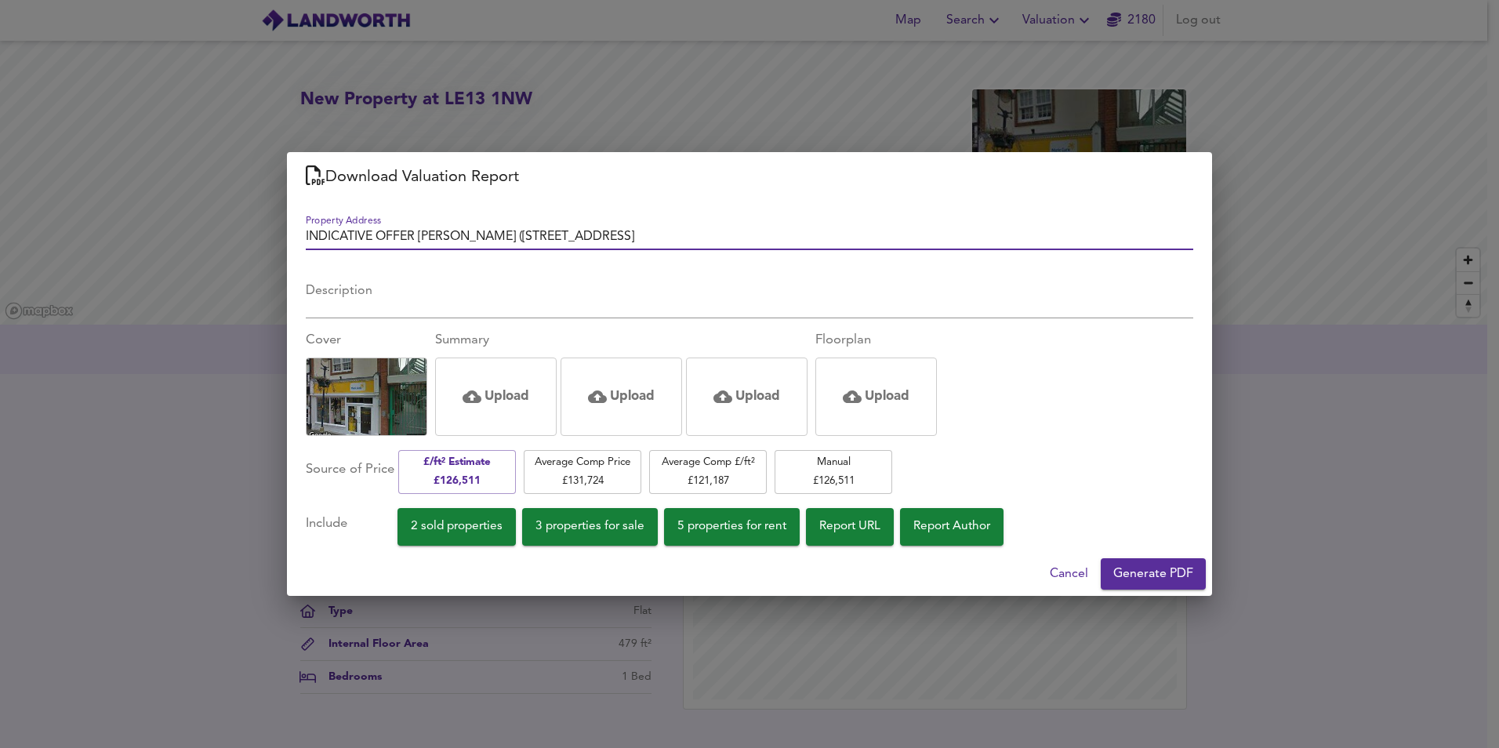
drag, startPoint x: 354, startPoint y: 241, endPoint x: 11, endPoint y: 252, distance: 343.6
click at [13, 251] on div "Download Valuation Report Property Address INDICATIVE OFFER [PERSON_NAME] ([STR…" at bounding box center [749, 374] width 1499 height 748
type input "LANDWORTH [PERSON_NAME] ([STREET_ADDRESS]"
click at [1149, 575] on span "Generate PDF" at bounding box center [1153, 574] width 80 height 22
